Goal: Task Accomplishment & Management: Manage account settings

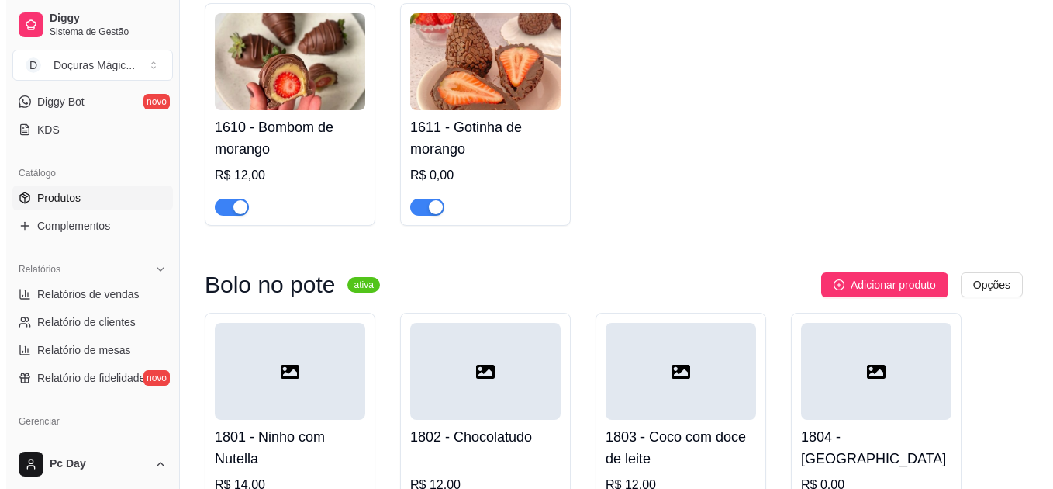
scroll to position [1318, 0]
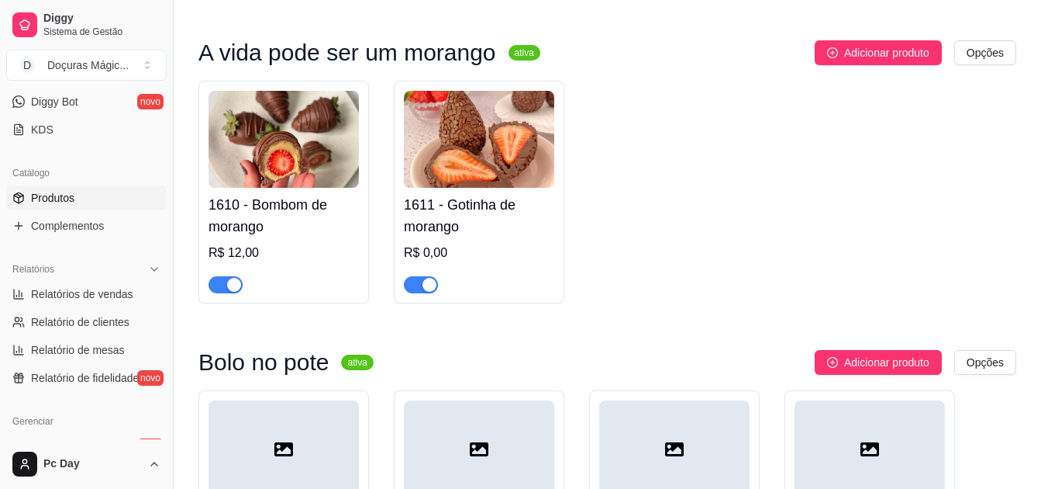
click at [482, 152] on img at bounding box center [479, 139] width 150 height 97
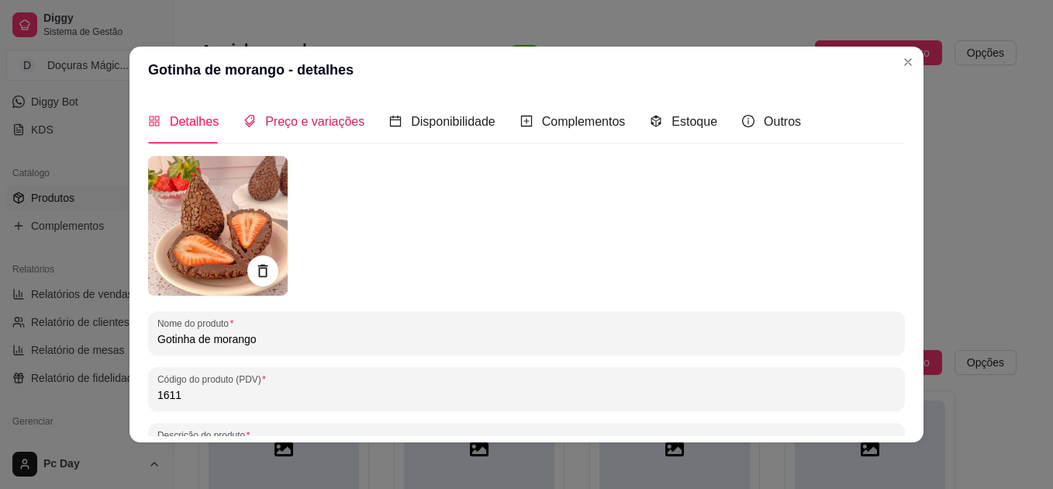
click at [331, 130] on div "Preço e variações" at bounding box center [304, 121] width 121 height 19
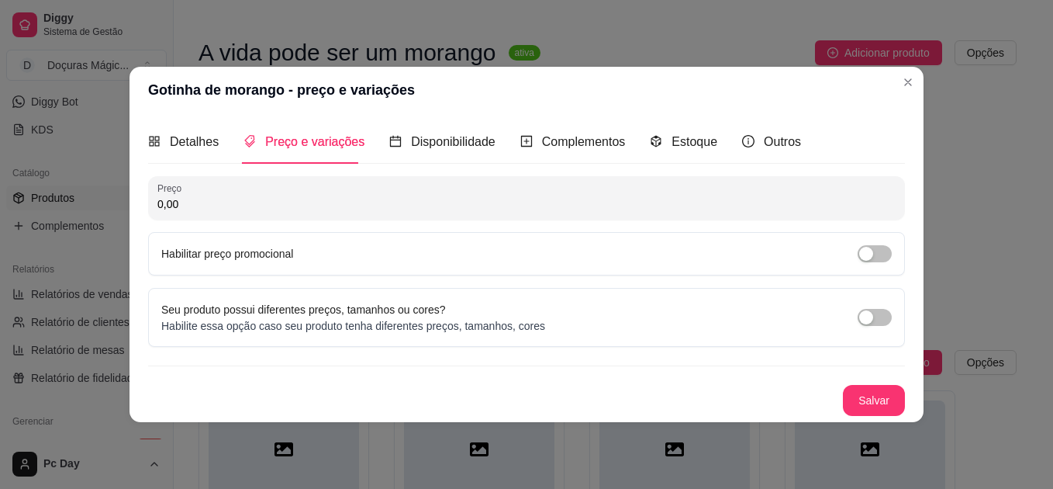
click at [218, 204] on input "0,00" at bounding box center [526, 204] width 738 height 16
type input "15,00"
click at [196, 153] on div "Detalhes" at bounding box center [183, 141] width 71 height 44
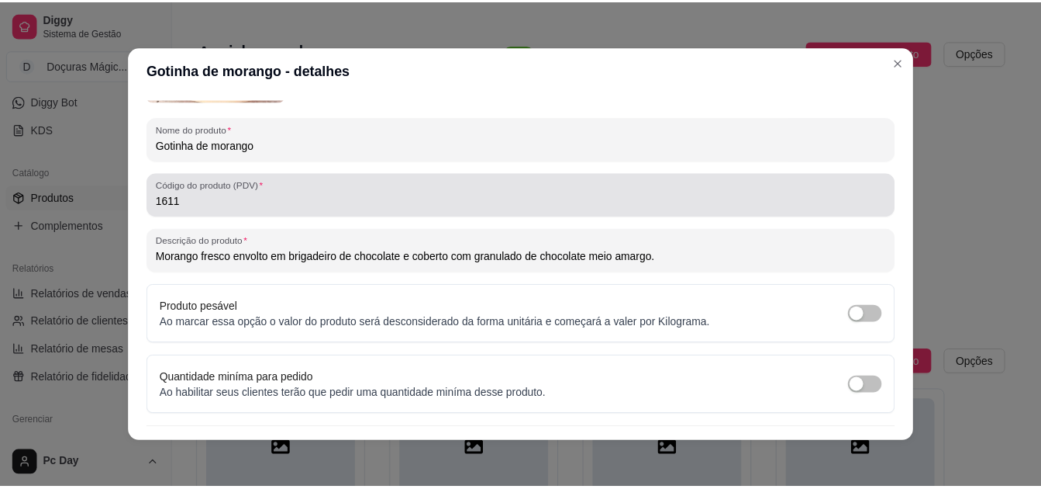
scroll to position [230, 0]
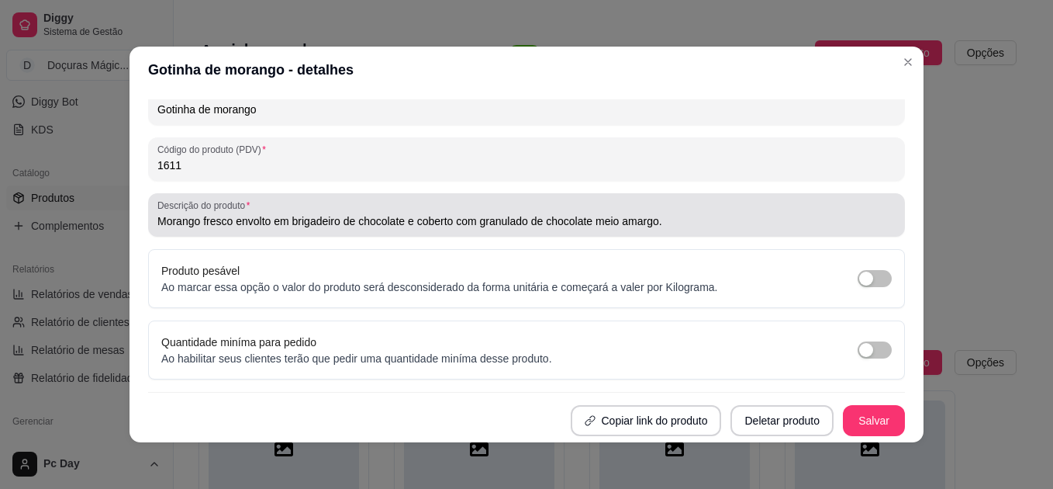
click at [672, 223] on input "Morango fresco envolto em brigadeiro de chocolate e coberto com granulado de ch…" at bounding box center [526, 221] width 738 height 16
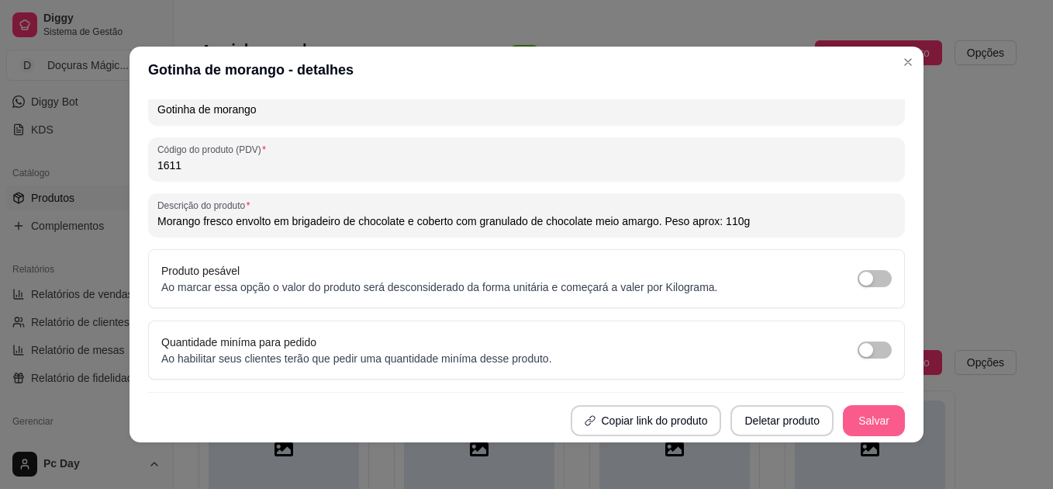
type input "Morango fresco envolto em brigadeiro de chocolate e coberto com granulado de ch…"
click at [864, 407] on button "Salvar" at bounding box center [874, 421] width 60 height 30
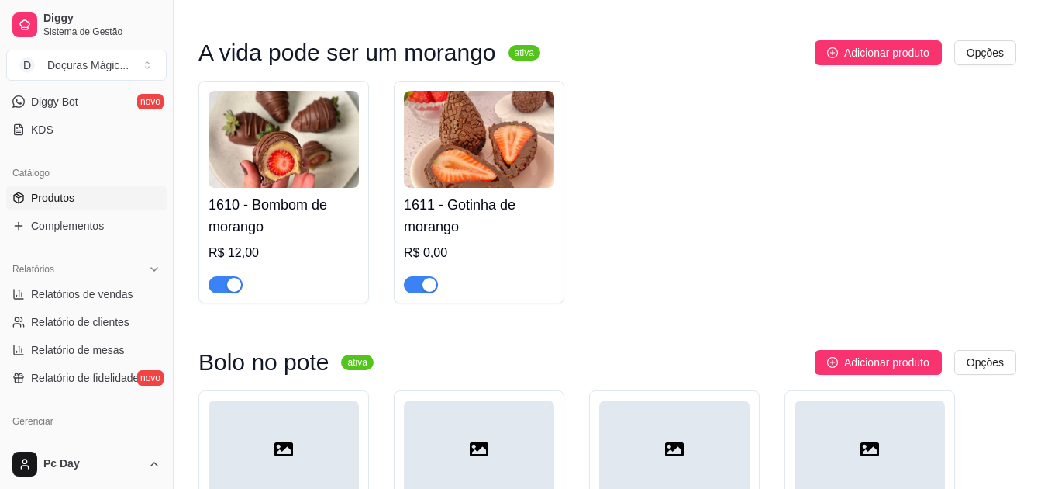
click at [231, 278] on div "button" at bounding box center [234, 285] width 14 height 14
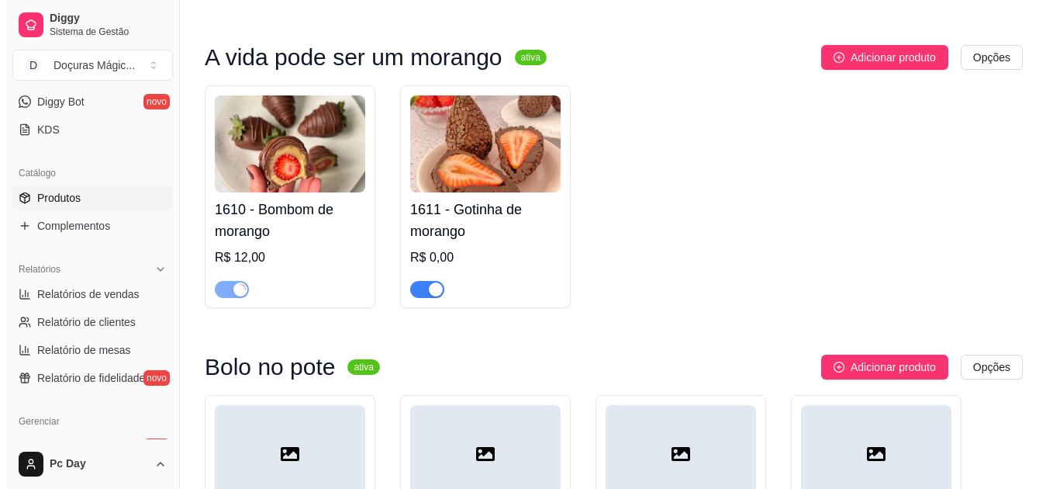
scroll to position [1163, 0]
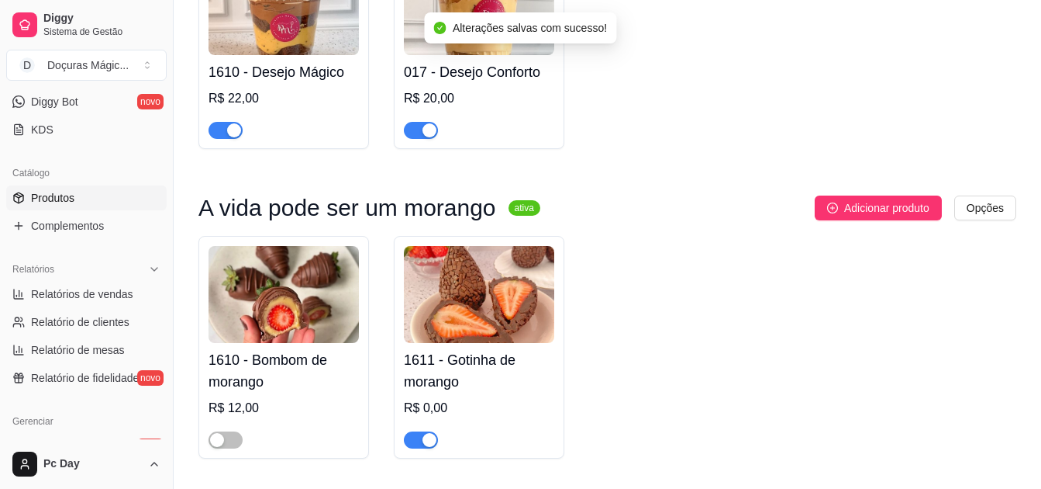
click at [523, 306] on img at bounding box center [479, 294] width 150 height 97
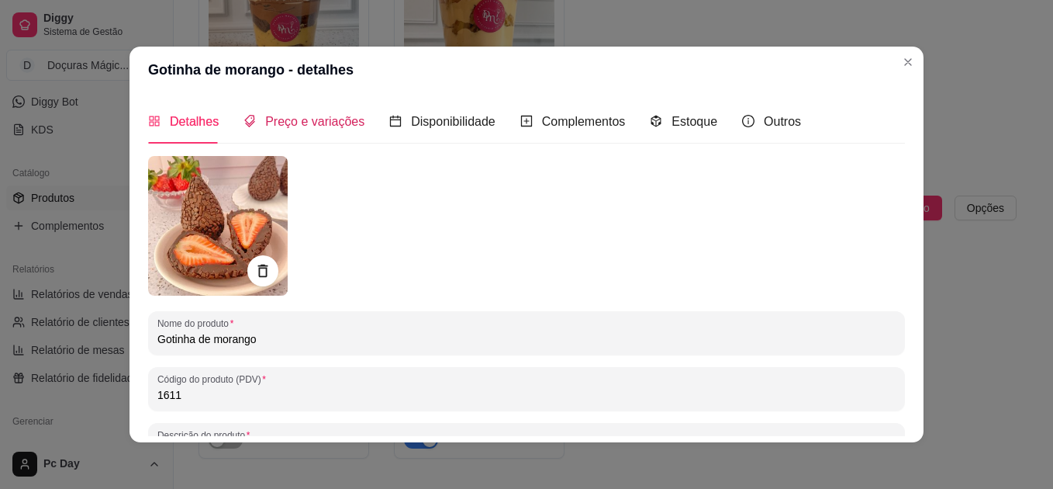
click at [296, 125] on span "Preço e variações" at bounding box center [314, 121] width 99 height 13
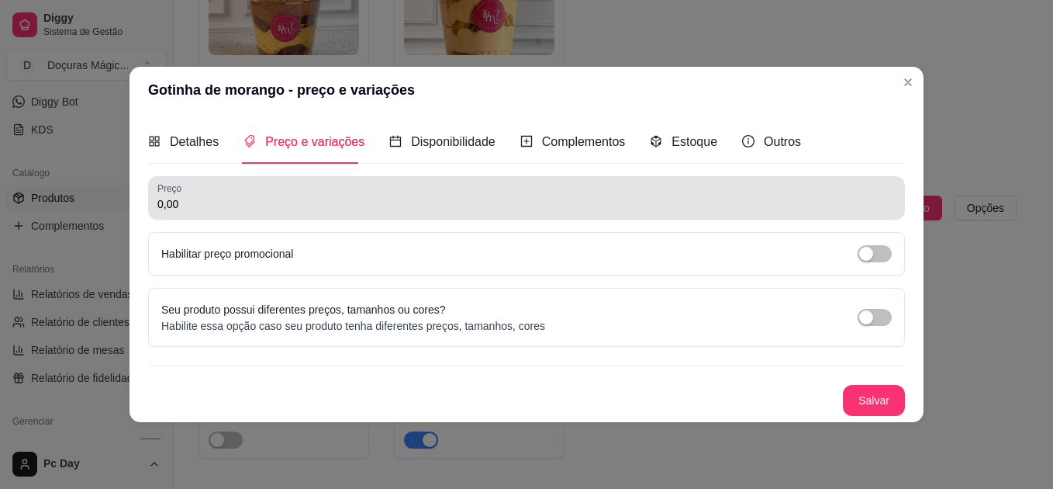
click at [262, 202] on input "0,00" at bounding box center [526, 204] width 738 height 16
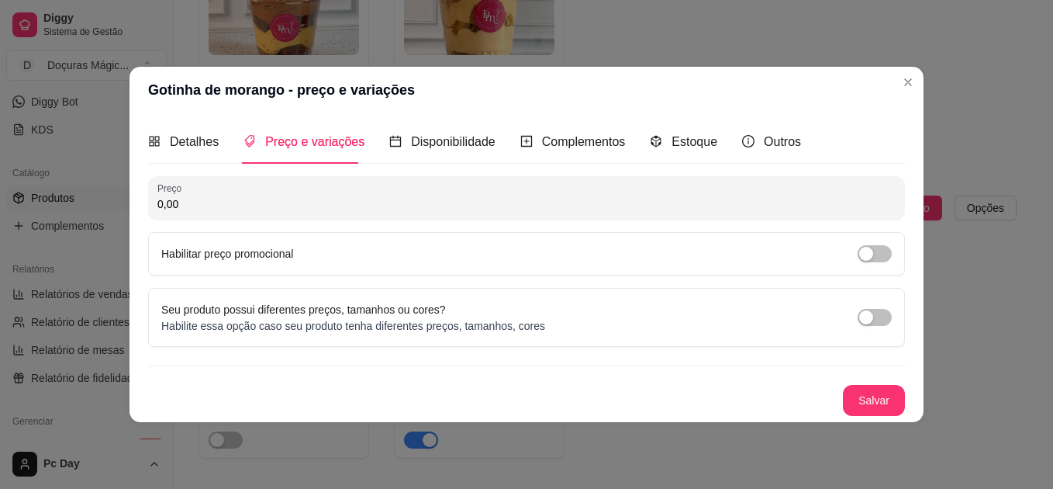
click at [262, 202] on input "0,00" at bounding box center [526, 204] width 738 height 16
type input "15,00"
click at [877, 388] on button "Salvar" at bounding box center [874, 400] width 60 height 30
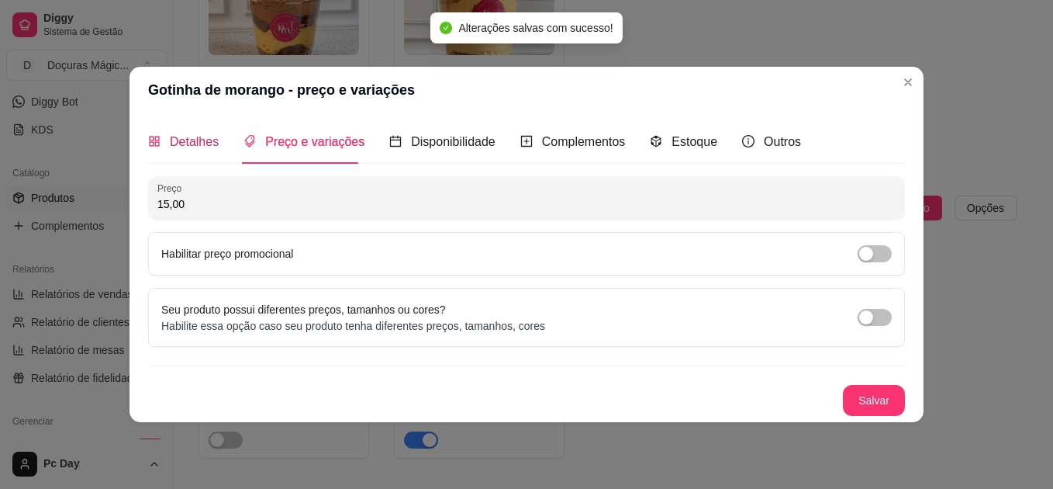
click at [188, 135] on span "Detalhes" at bounding box center [194, 141] width 49 height 13
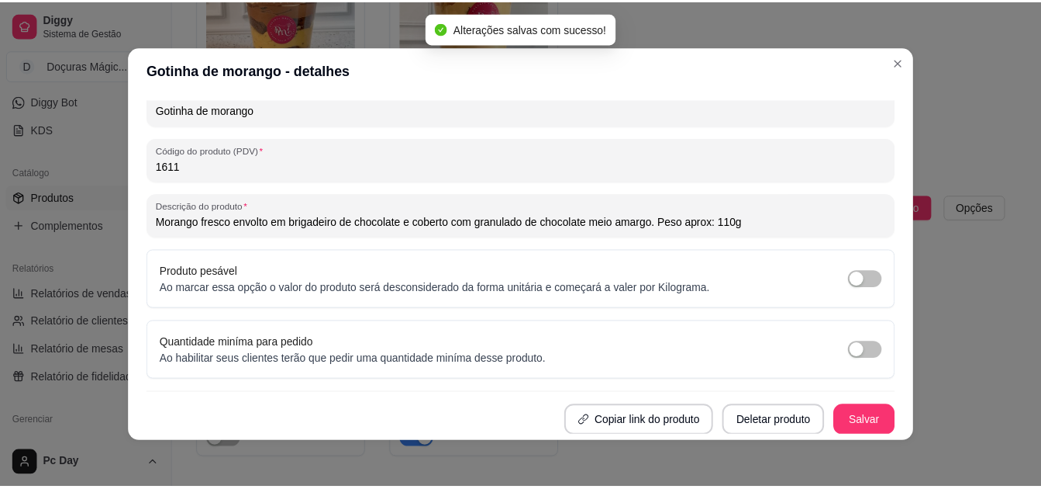
scroll to position [230, 0]
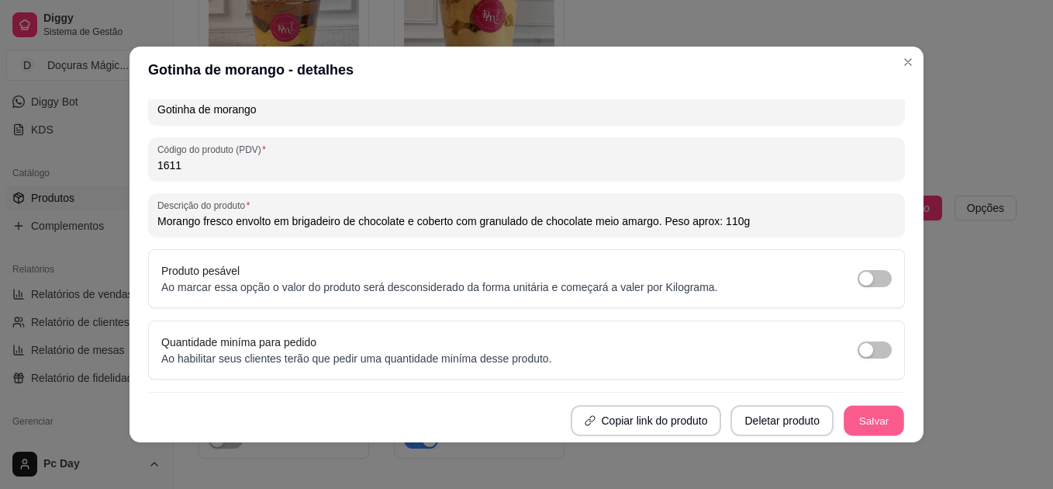
click at [873, 423] on button "Salvar" at bounding box center [874, 421] width 60 height 30
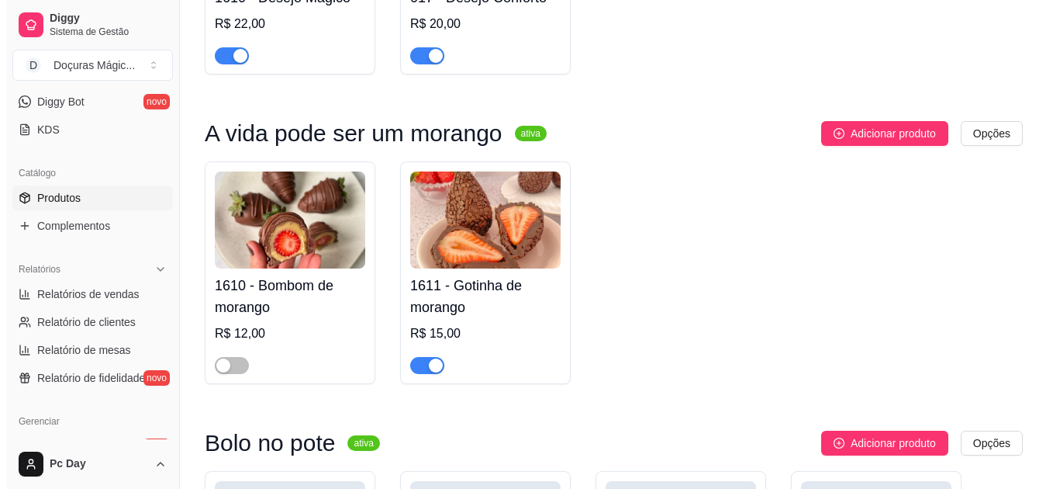
scroll to position [1241, 0]
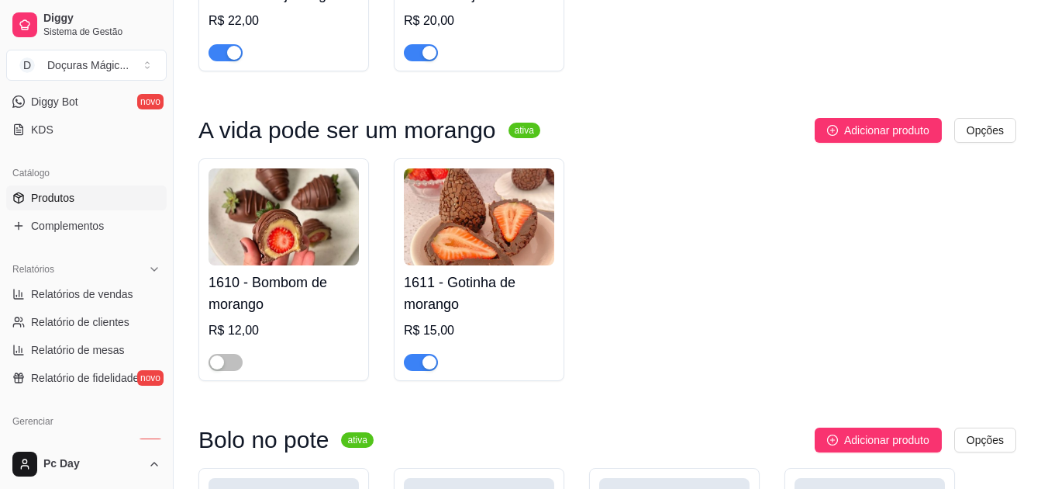
click at [499, 294] on h4 "1611 - Gotinha de morango" at bounding box center [479, 292] width 150 height 43
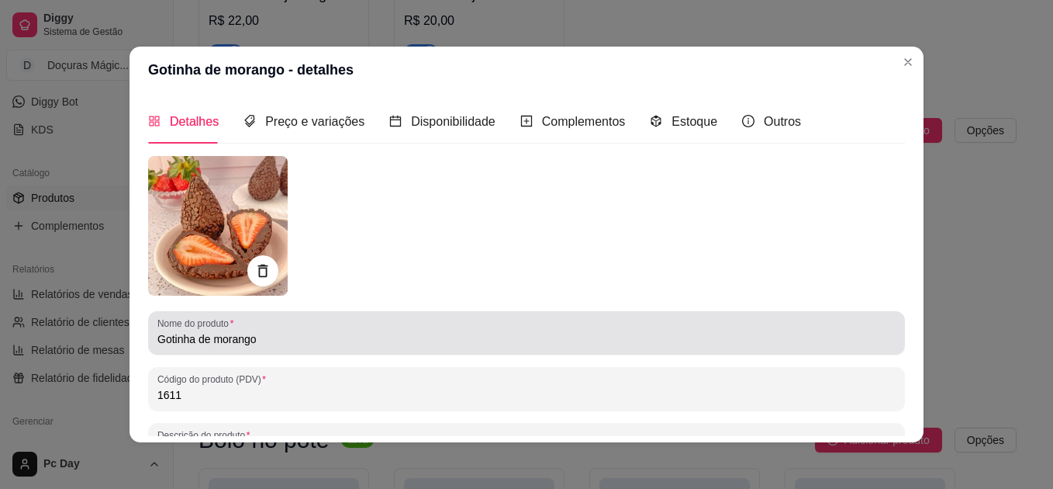
click at [289, 328] on div "Gotinha de morango" at bounding box center [526, 332] width 738 height 31
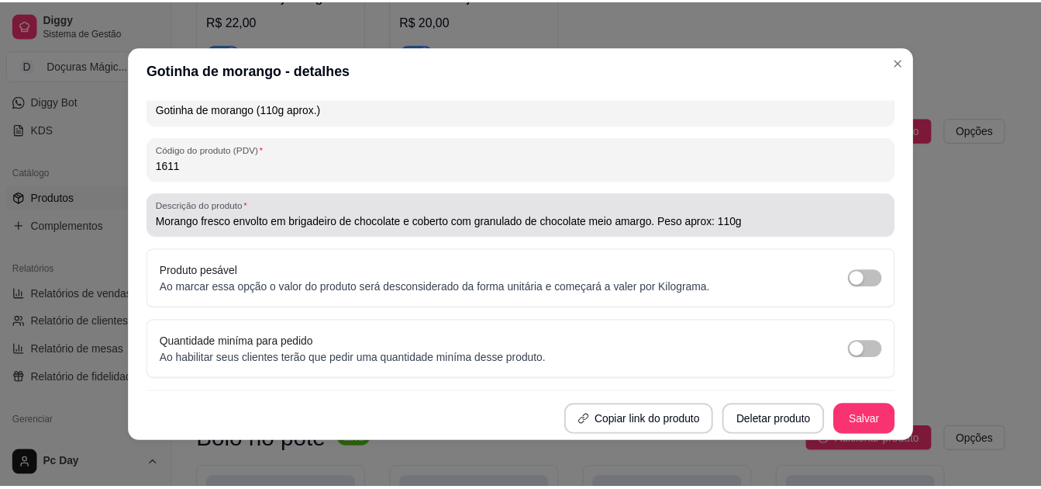
scroll to position [3, 0]
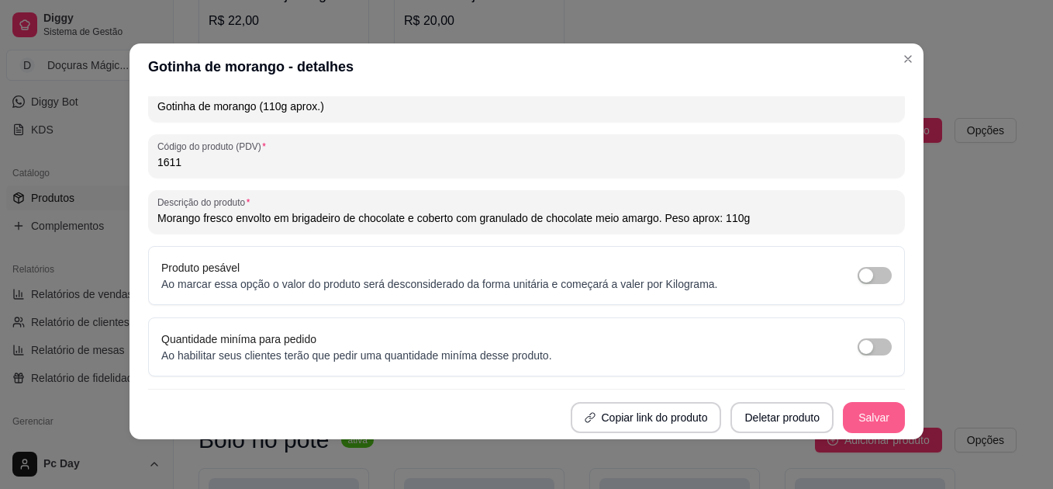
type input "Gotinha de morango (110g aprox.)"
click at [854, 428] on button "Salvar" at bounding box center [874, 417] width 62 height 31
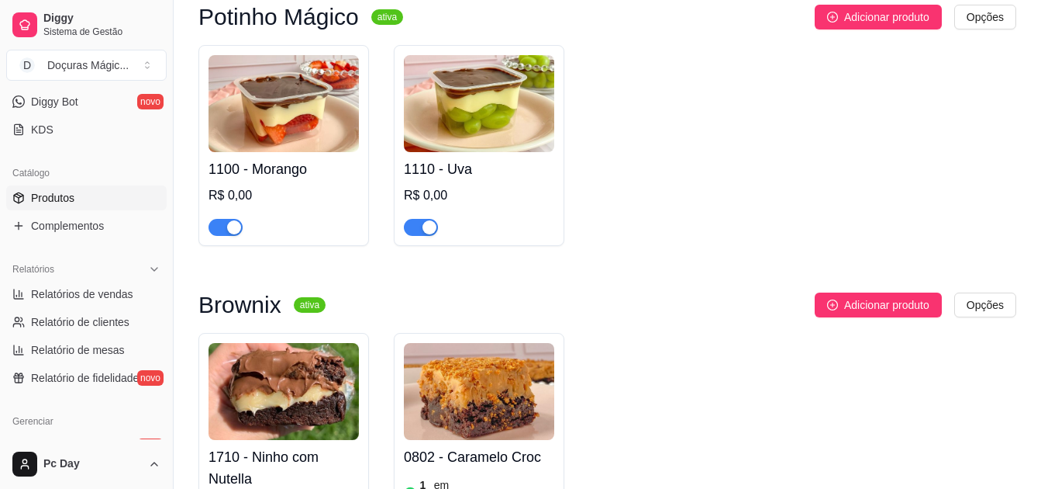
scroll to position [543, 0]
